Goal: Transaction & Acquisition: Purchase product/service

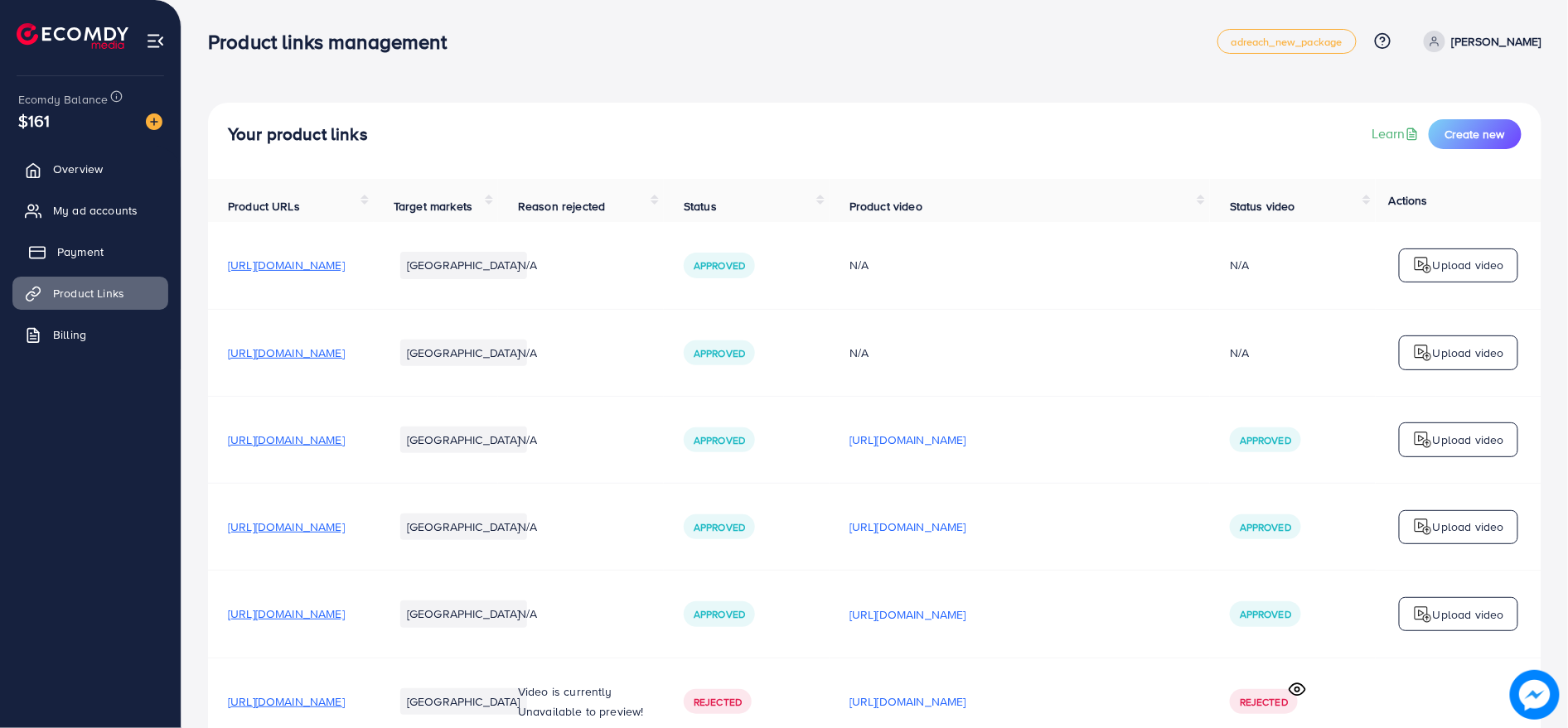
click at [89, 243] on span "Payment" at bounding box center [80, 251] width 46 height 16
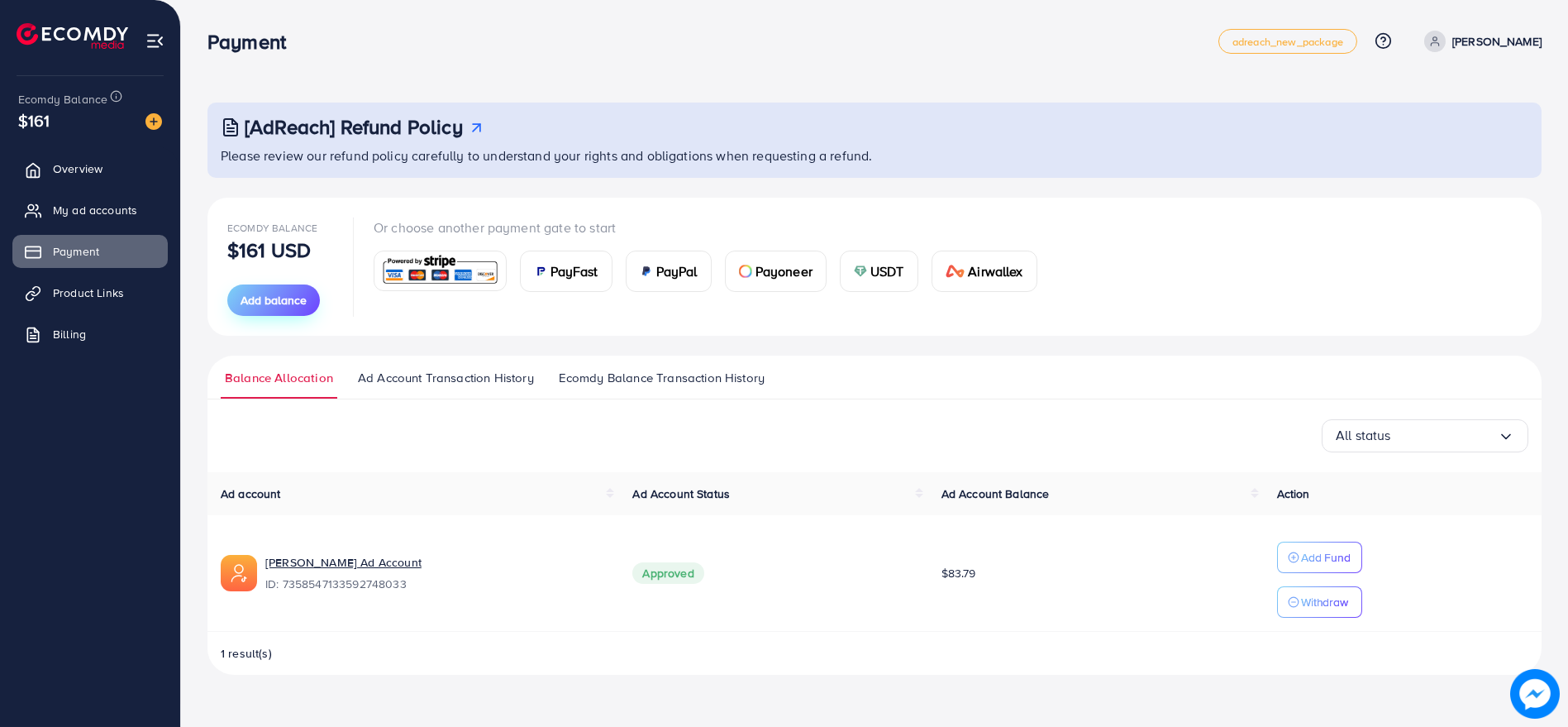
click at [240, 297] on span "Add balance" at bounding box center [273, 300] width 66 height 16
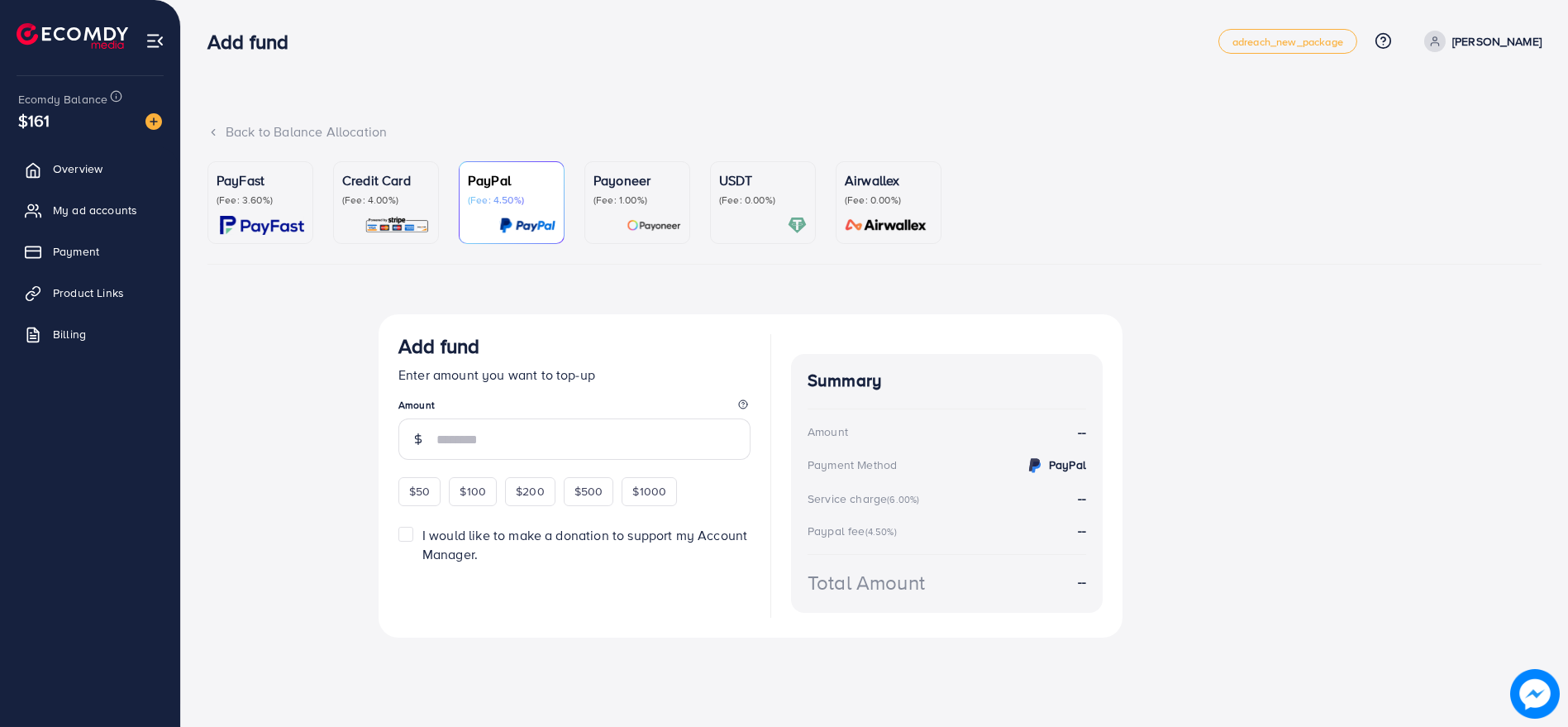
click at [349, 197] on p "(Fee: 4.00%)" at bounding box center [386, 200] width 88 height 14
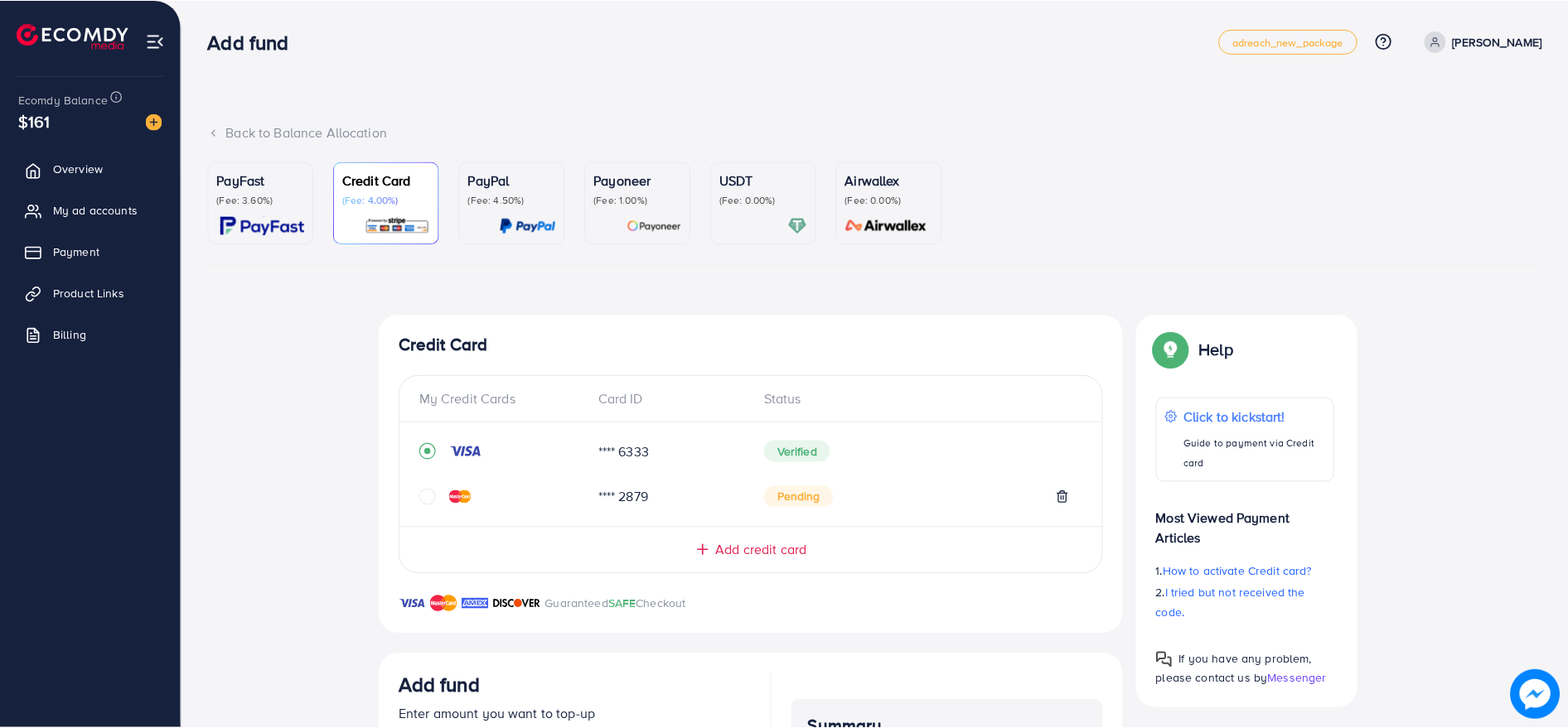
scroll to position [313, 0]
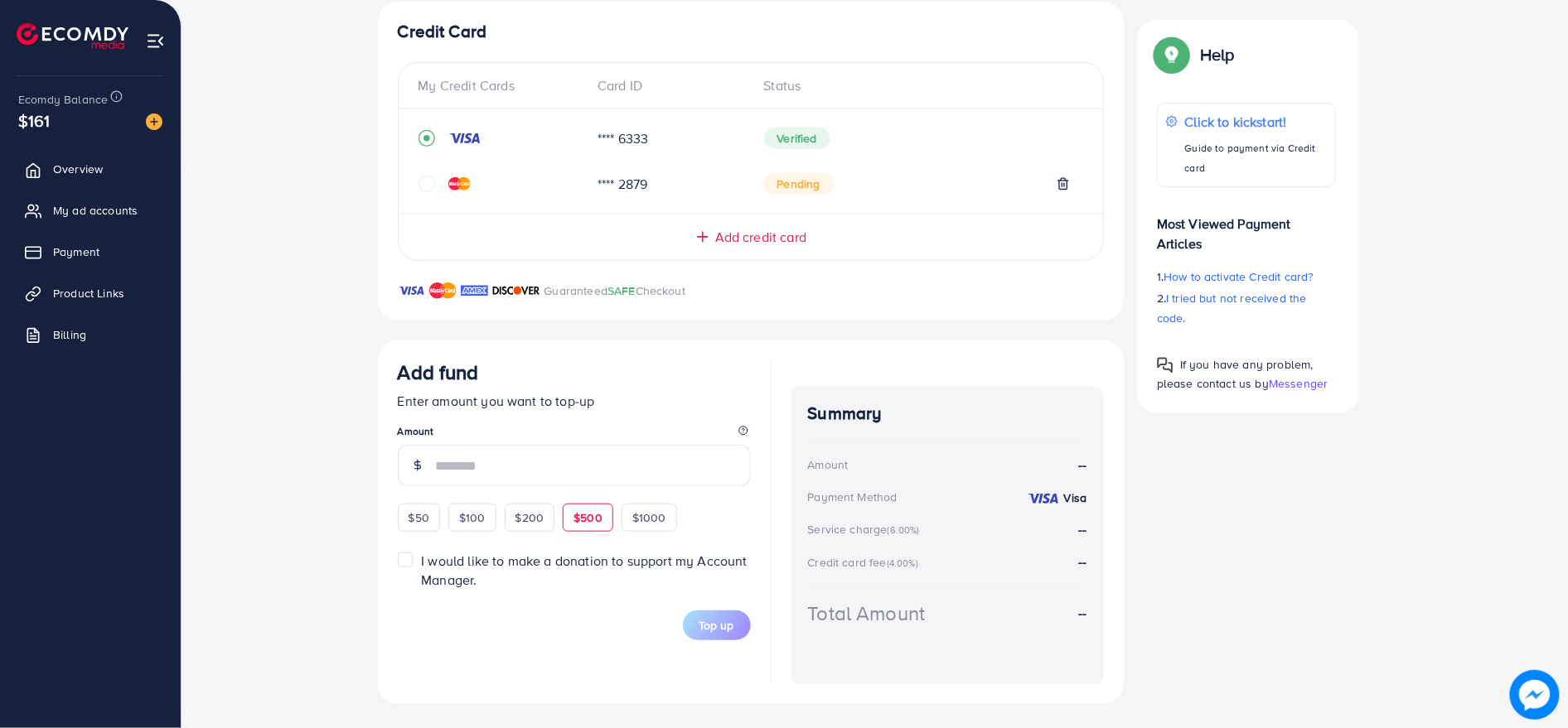
click at [576, 517] on span "$500" at bounding box center [588, 517] width 29 height 16
type input "***"
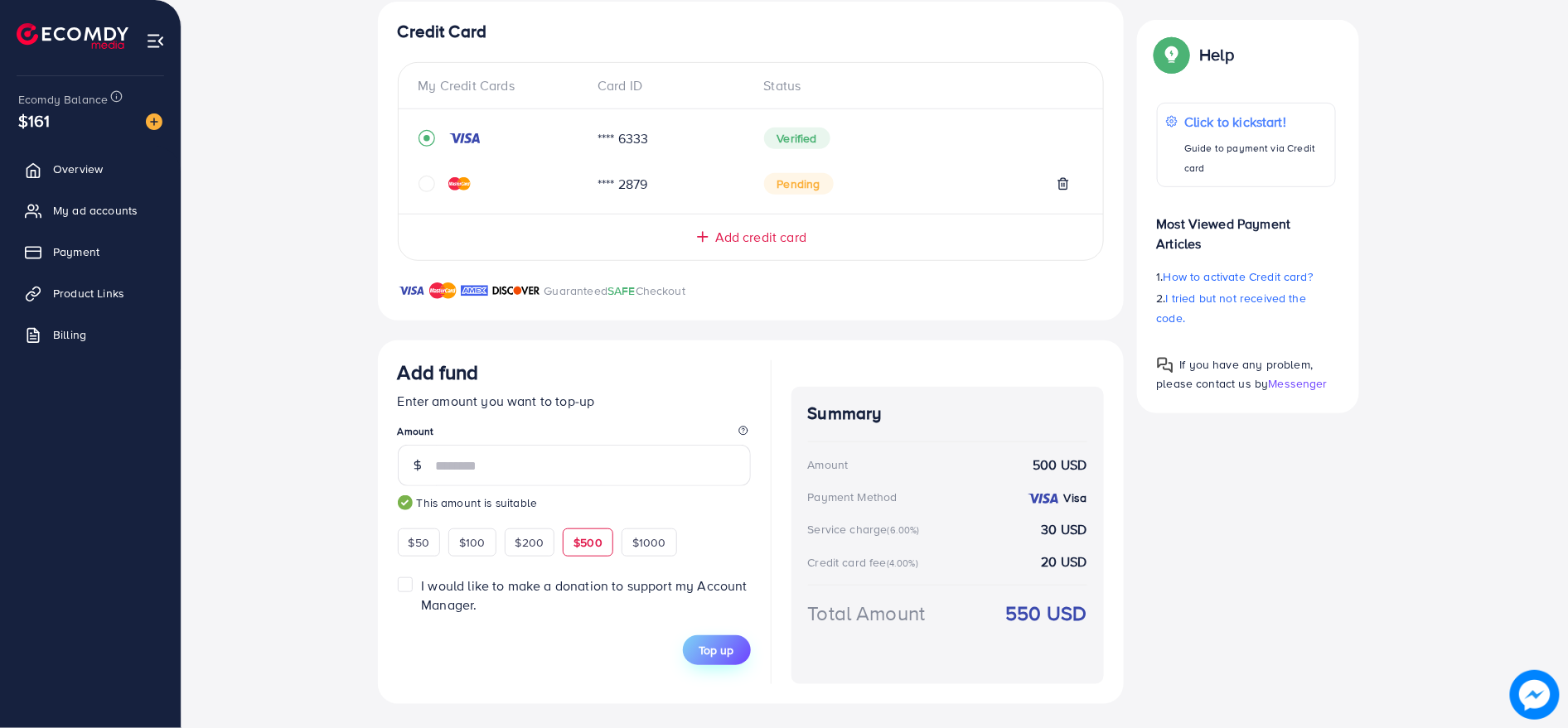
click at [722, 642] on span "Top up" at bounding box center [717, 649] width 35 height 16
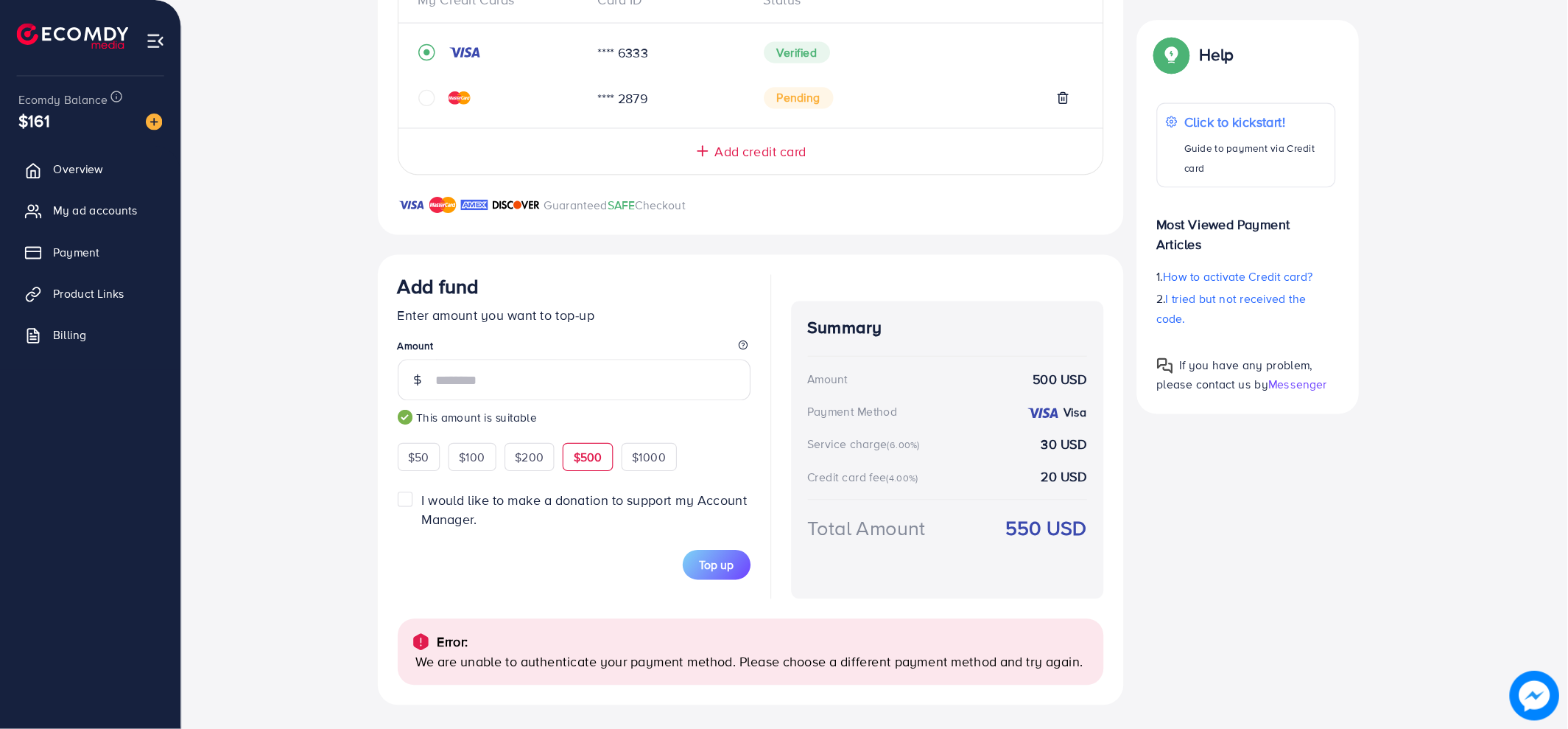
scroll to position [275, 0]
